Goal: Register for event/course

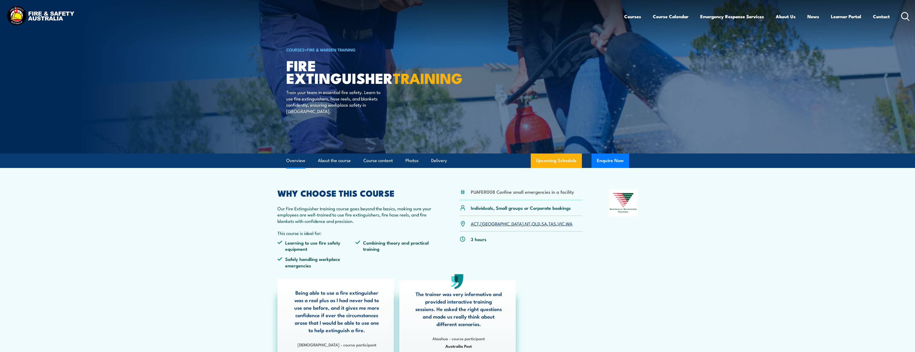
click at [297, 160] on link "Overview" at bounding box center [295, 160] width 19 height 14
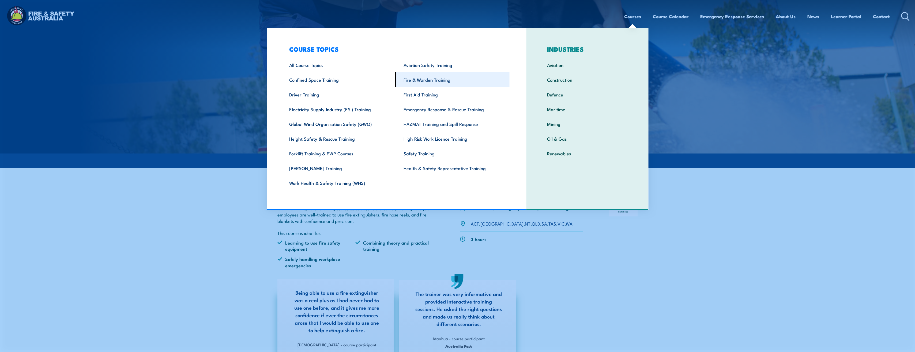
click at [423, 81] on link "Fire & Warden Training" at bounding box center [452, 79] width 114 height 15
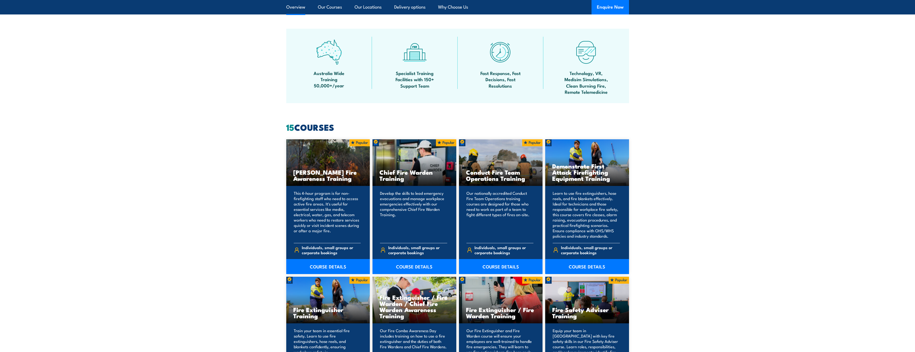
scroll to position [348, 0]
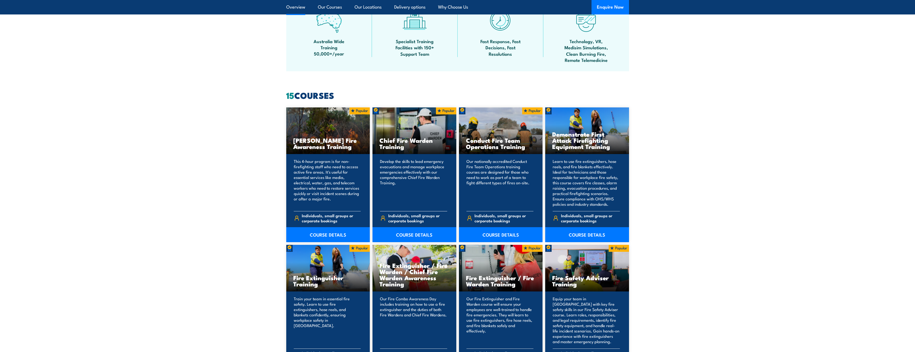
click at [397, 141] on h3 "Chief Fire Warden Training" at bounding box center [414, 143] width 70 height 12
click at [388, 168] on p "Develop the skills to lead emergency evacuations and manage workplace emergenci…" at bounding box center [413, 182] width 67 height 48
click at [390, 221] on span "Individuals, small groups or corporate bookings" at bounding box center [417, 218] width 59 height 10
click at [396, 215] on span "Individuals, small groups or corporate bookings" at bounding box center [417, 218] width 59 height 10
click at [404, 231] on link "COURSE DETAILS" at bounding box center [414, 234] width 84 height 15
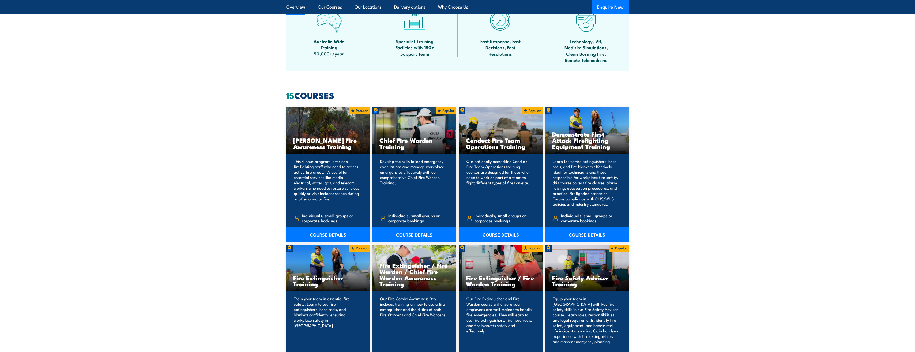
click at [403, 234] on link "COURSE DETAILS" at bounding box center [414, 234] width 84 height 15
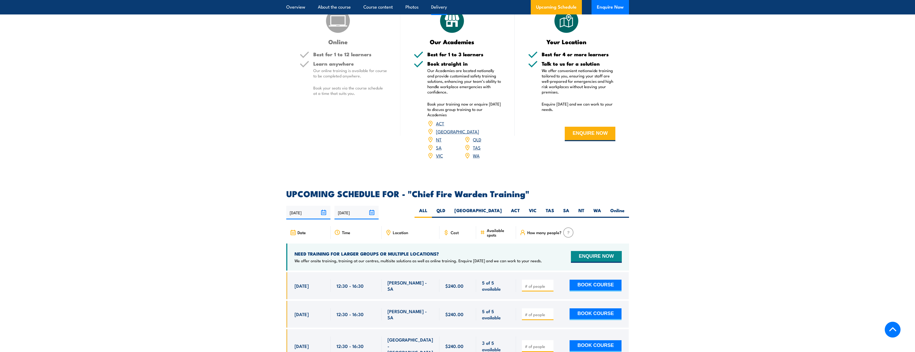
scroll to position [776, 0]
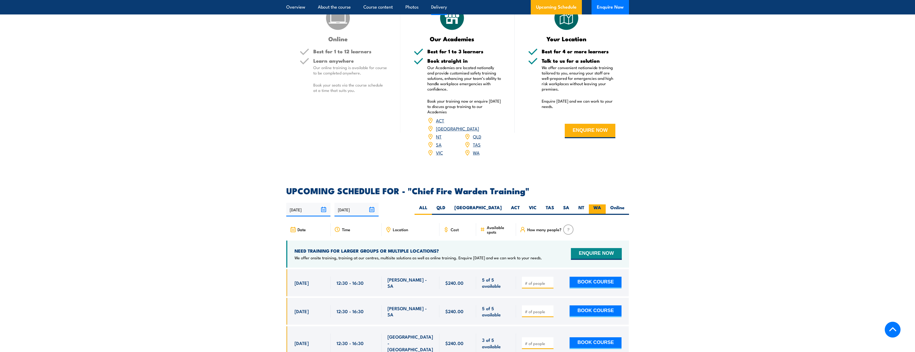
click at [597, 204] on label "WA" at bounding box center [597, 209] width 17 height 10
click at [601, 204] on input "WA" at bounding box center [602, 205] width 3 height 3
radio input "true"
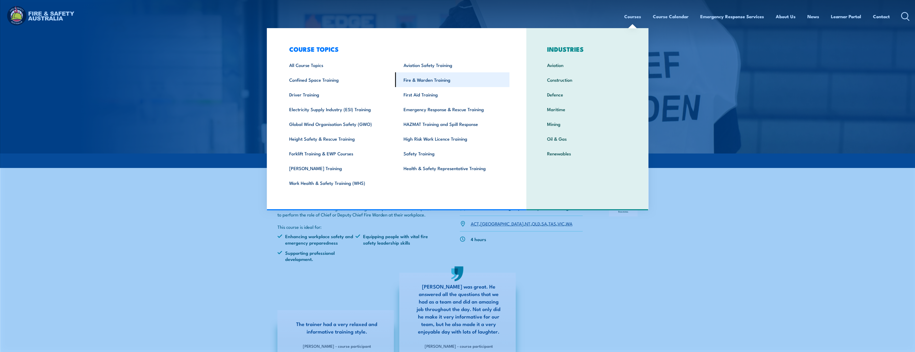
click at [421, 77] on link "Fire & Warden Training" at bounding box center [452, 79] width 114 height 15
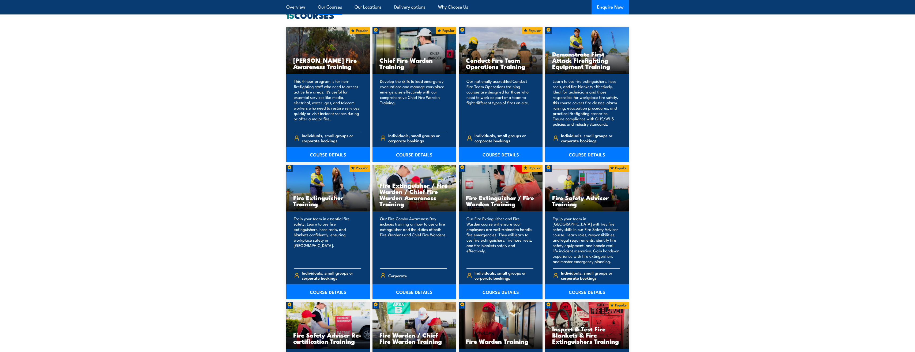
scroll to position [428, 0]
click at [411, 293] on link "COURSE DETAILS" at bounding box center [414, 291] width 84 height 15
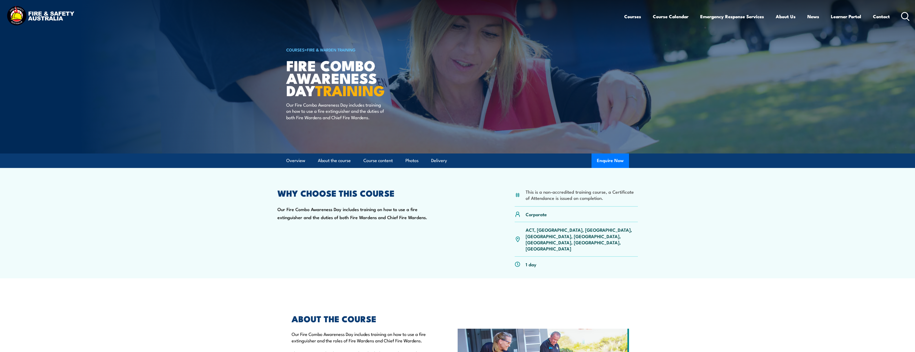
click at [724, 210] on section "This is a non-accredited training course, a Certificate of Attendance is issued…" at bounding box center [457, 223] width 915 height 110
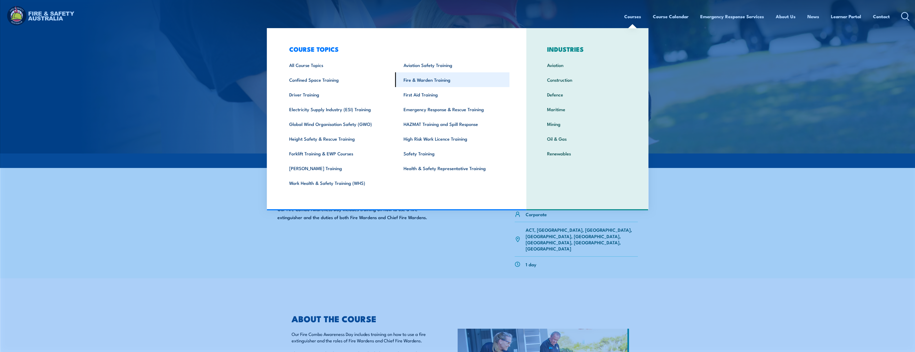
click at [422, 81] on link "Fire & Warden Training" at bounding box center [452, 79] width 114 height 15
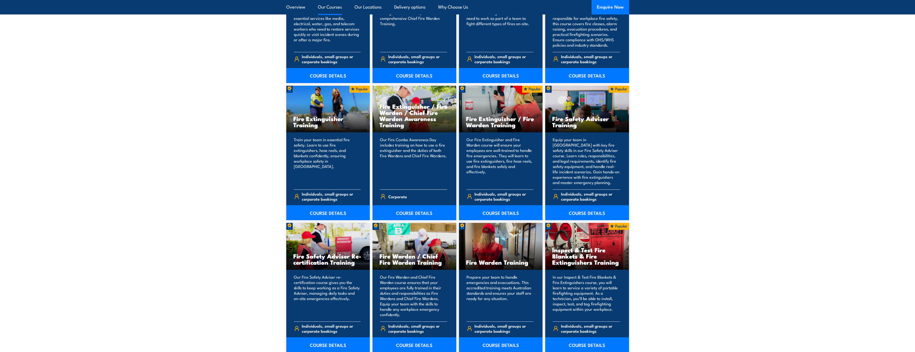
scroll to position [509, 0]
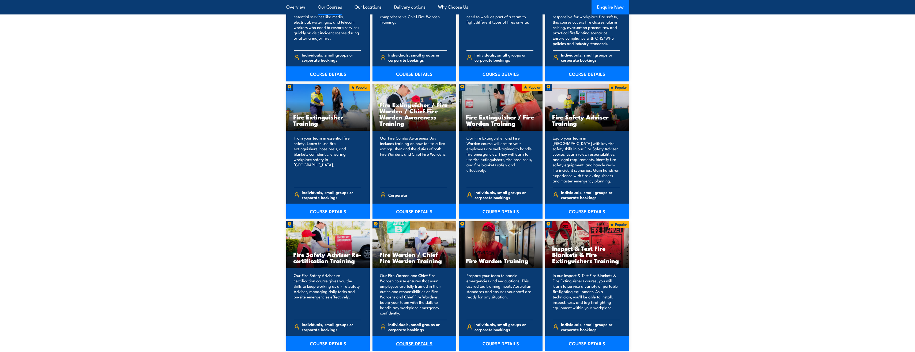
click at [403, 344] on link "COURSE DETAILS" at bounding box center [414, 342] width 84 height 15
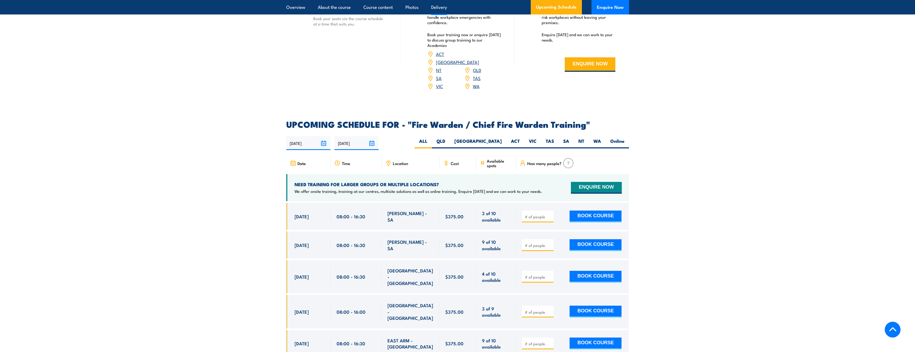
scroll to position [830, 0]
click at [596, 141] on label "WA" at bounding box center [597, 143] width 17 height 10
click at [601, 141] on input "WA" at bounding box center [602, 139] width 3 height 3
radio input "true"
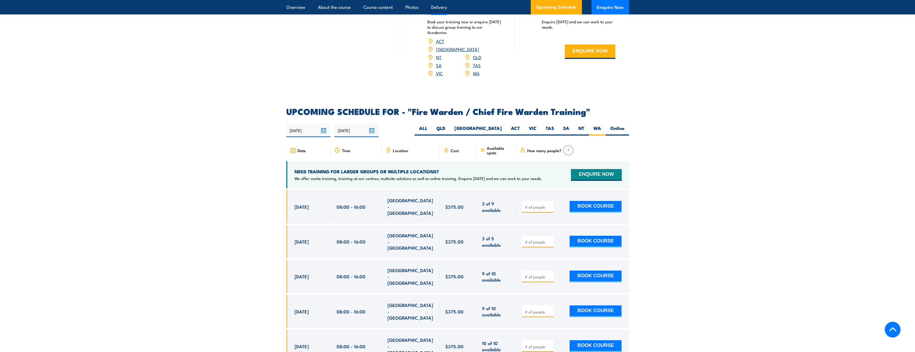
scroll to position [841, 0]
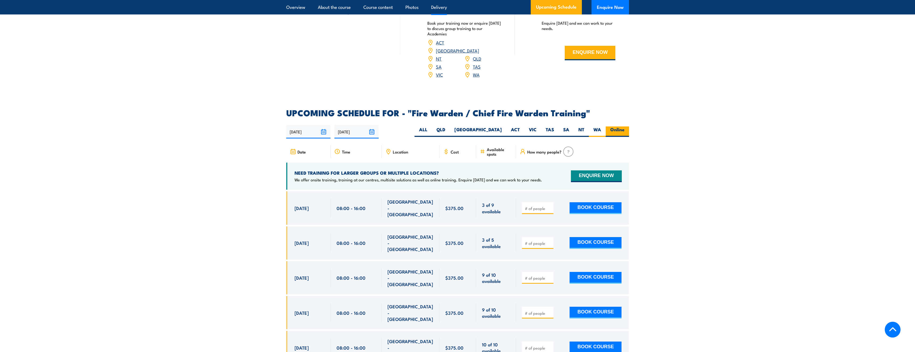
click at [619, 126] on label "Online" at bounding box center [617, 131] width 23 height 10
click at [624, 126] on input "Online" at bounding box center [625, 127] width 3 height 3
radio input "true"
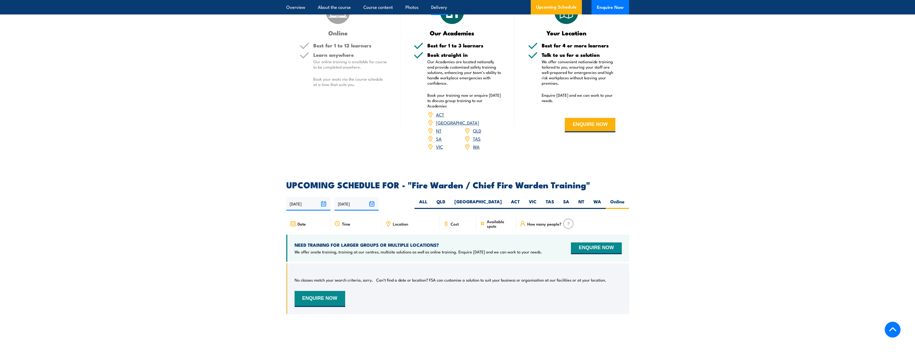
scroll to position [814, 0]
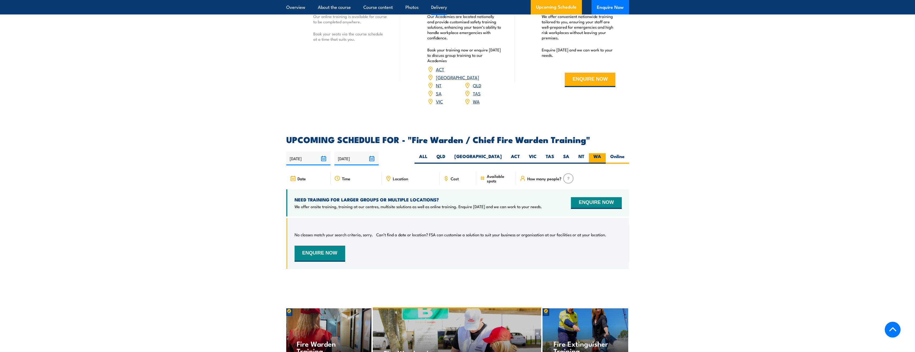
click at [596, 157] on label "WA" at bounding box center [597, 158] width 17 height 10
click at [601, 157] on input "WA" at bounding box center [602, 154] width 3 height 3
radio input "true"
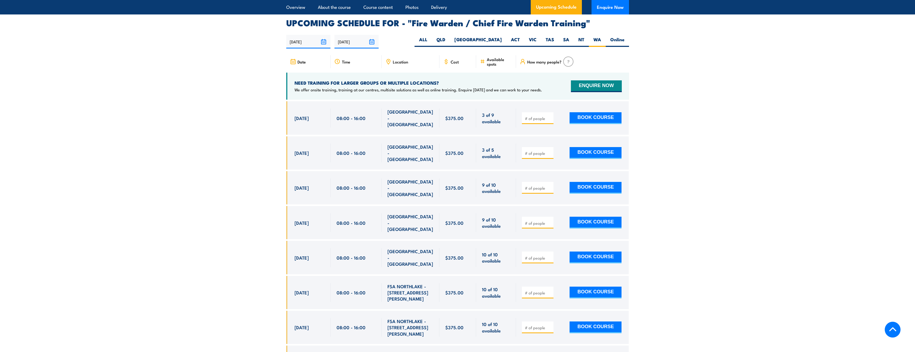
scroll to position [948, 0]
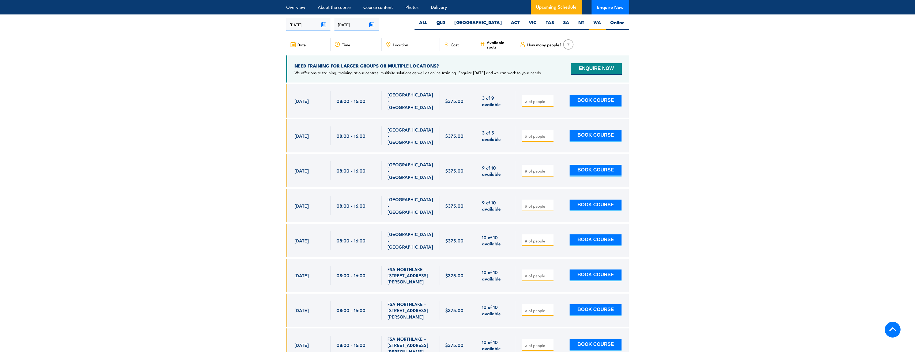
click at [745, 265] on section "UPCOMING SCHEDULE FOR - "Fire Warden / Chief Fire Warden Training" [DATE] [DATE]" at bounding box center [457, 186] width 915 height 368
